Goal: Information Seeking & Learning: Learn about a topic

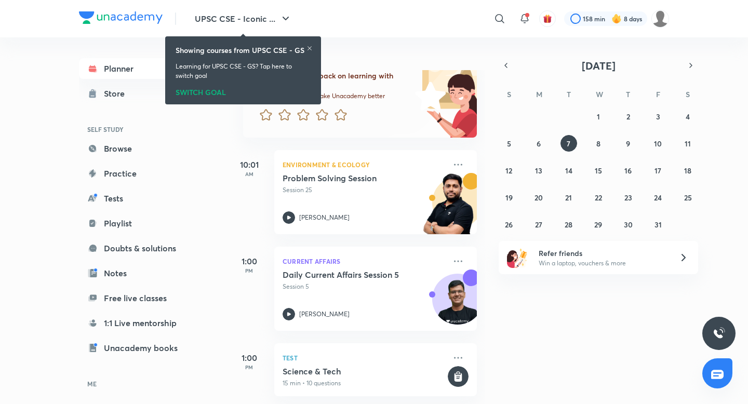
scroll to position [149, 0]
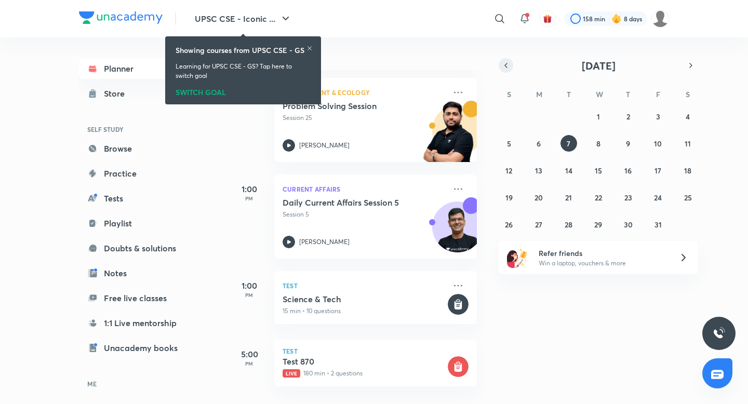
click at [506, 62] on icon "button" at bounding box center [506, 65] width 8 height 9
click at [566, 172] on abbr "16" at bounding box center [568, 171] width 7 height 10
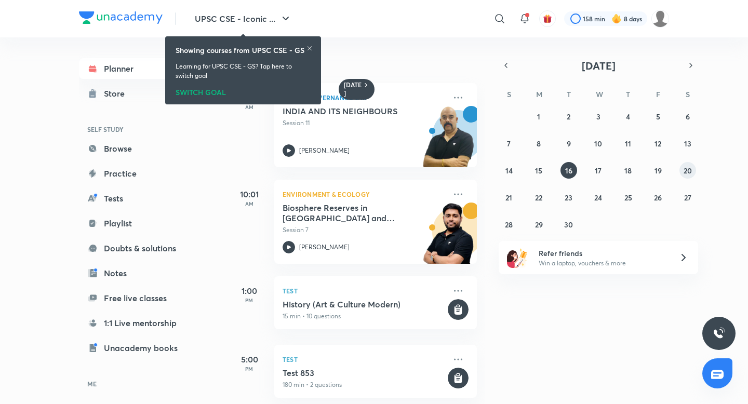
click at [695, 169] on button "20" at bounding box center [687, 170] width 17 height 17
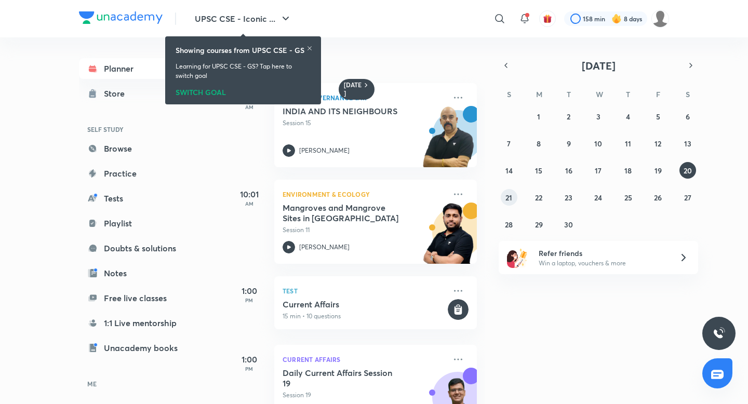
click at [501, 198] on button "21" at bounding box center [509, 197] width 17 height 17
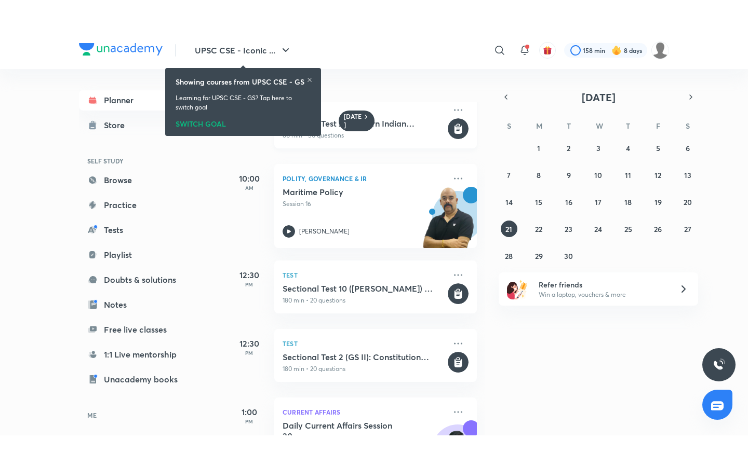
scroll to position [169, 0]
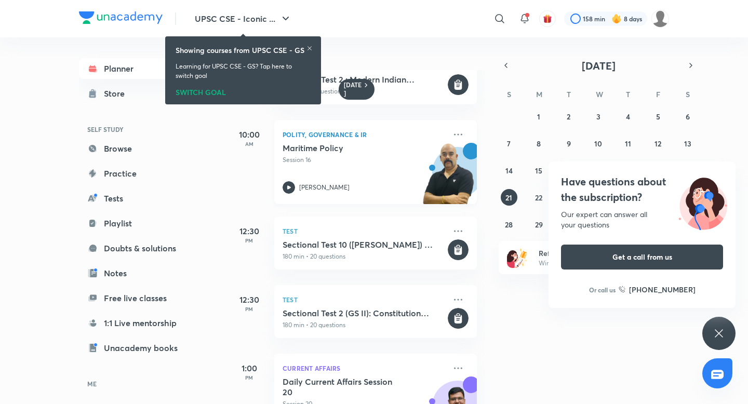
click at [325, 140] on p "Polity, Governance & IR" at bounding box center [364, 134] width 163 height 12
